Goal: Task Accomplishment & Management: Manage account settings

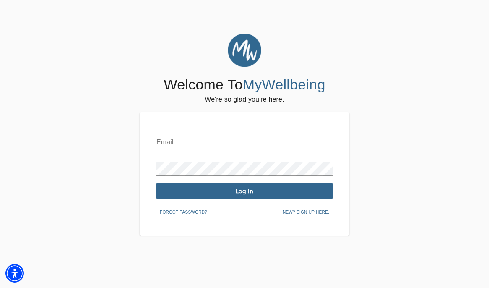
click at [173, 145] on input "text" at bounding box center [245, 142] width 176 height 13
type input "p"
type input "d"
type input "[EMAIL_ADDRESS][DOMAIN_NAME]"
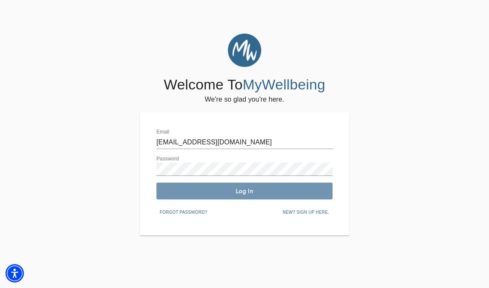
click at [241, 197] on button "Log In" at bounding box center [245, 191] width 176 height 17
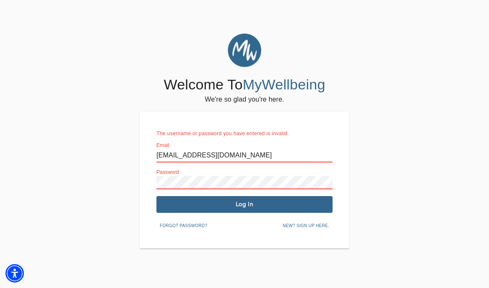
click at [123, 181] on div "Welcome To MyWellbeing We're so glad you're here. The username or password you …" at bounding box center [244, 141] width 485 height 215
click at [219, 201] on span "Log In" at bounding box center [245, 204] width 170 height 8
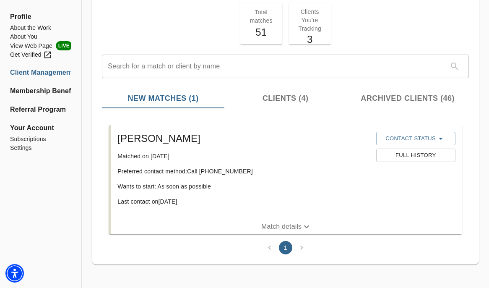
scroll to position [49, 0]
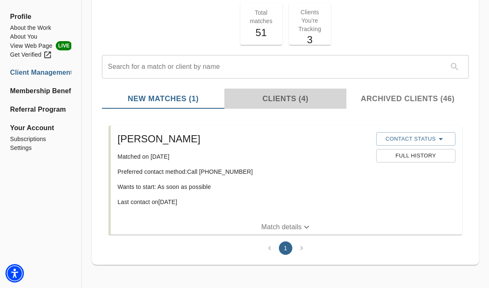
click at [275, 97] on span "Clients (4)" at bounding box center [286, 98] width 112 height 11
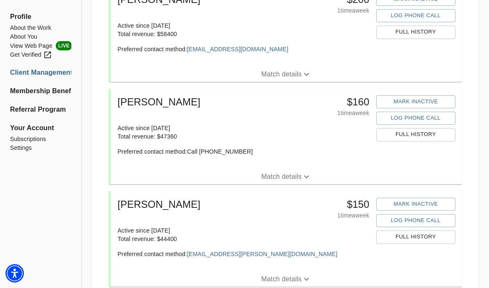
scroll to position [0, 0]
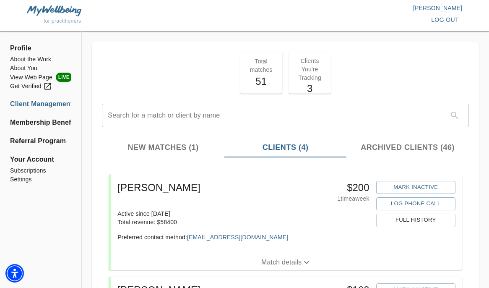
click at [249, 86] on h5 "51" at bounding box center [261, 81] width 32 height 13
click at [174, 148] on span "New Matches (1)" at bounding box center [163, 147] width 112 height 11
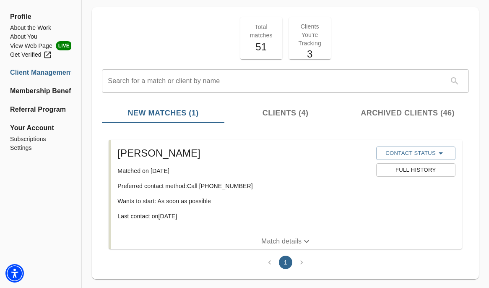
scroll to position [49, 0]
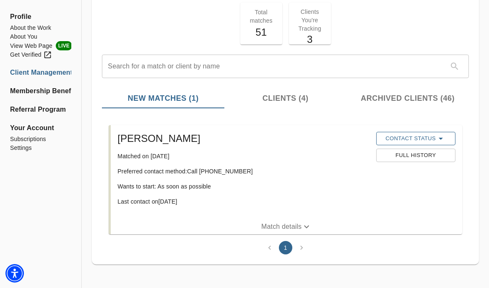
click at [432, 136] on span "Contact Status" at bounding box center [416, 138] width 71 height 10
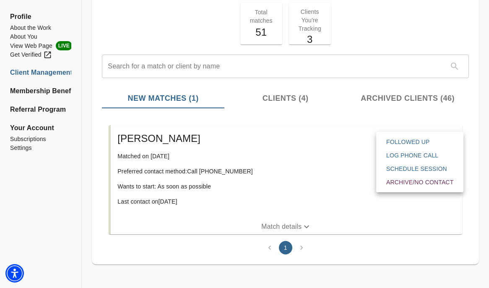
click at [428, 184] on span "Archive/No contact" at bounding box center [419, 182] width 67 height 8
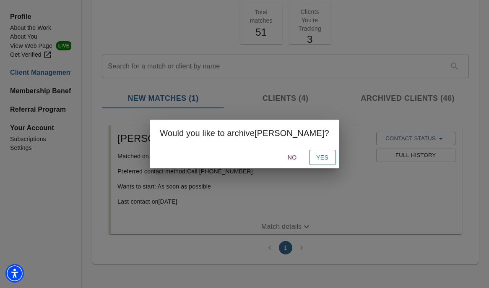
click at [316, 159] on span "Yes" at bounding box center [322, 157] width 13 height 10
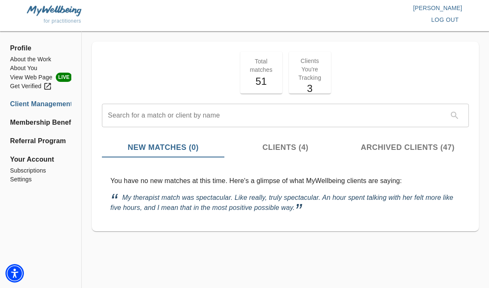
scroll to position [0, 0]
click at [39, 158] on span "Your Account" at bounding box center [40, 159] width 61 height 10
click at [35, 173] on li "Subscriptions" at bounding box center [40, 170] width 61 height 9
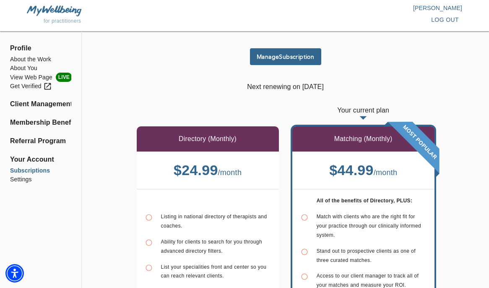
click at [285, 54] on span "Manage Subscription" at bounding box center [285, 57] width 65 height 8
